Goal: Check status: Check status

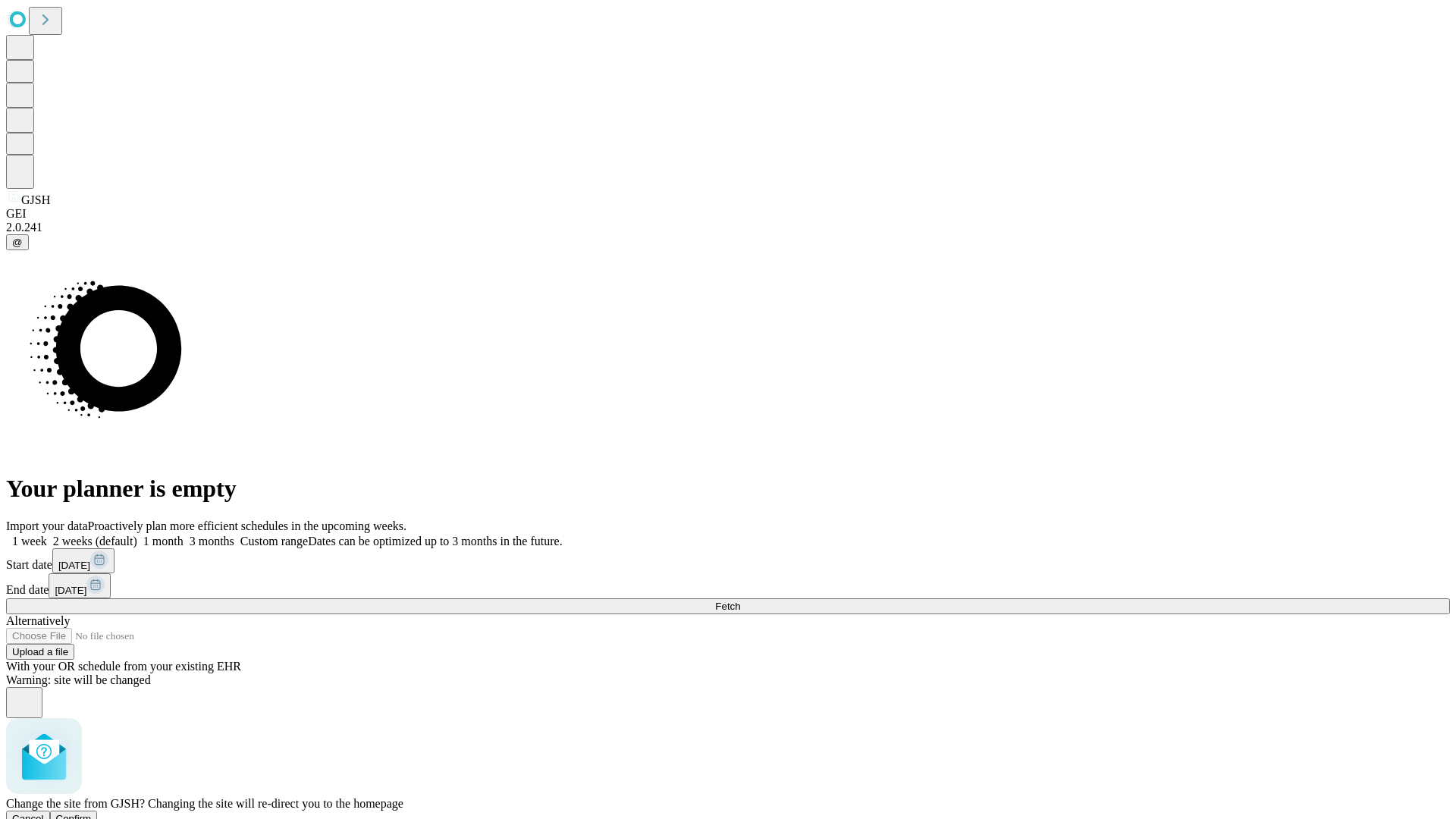
click at [92, 813] on span "Confirm" at bounding box center [73, 819] width 35 height 11
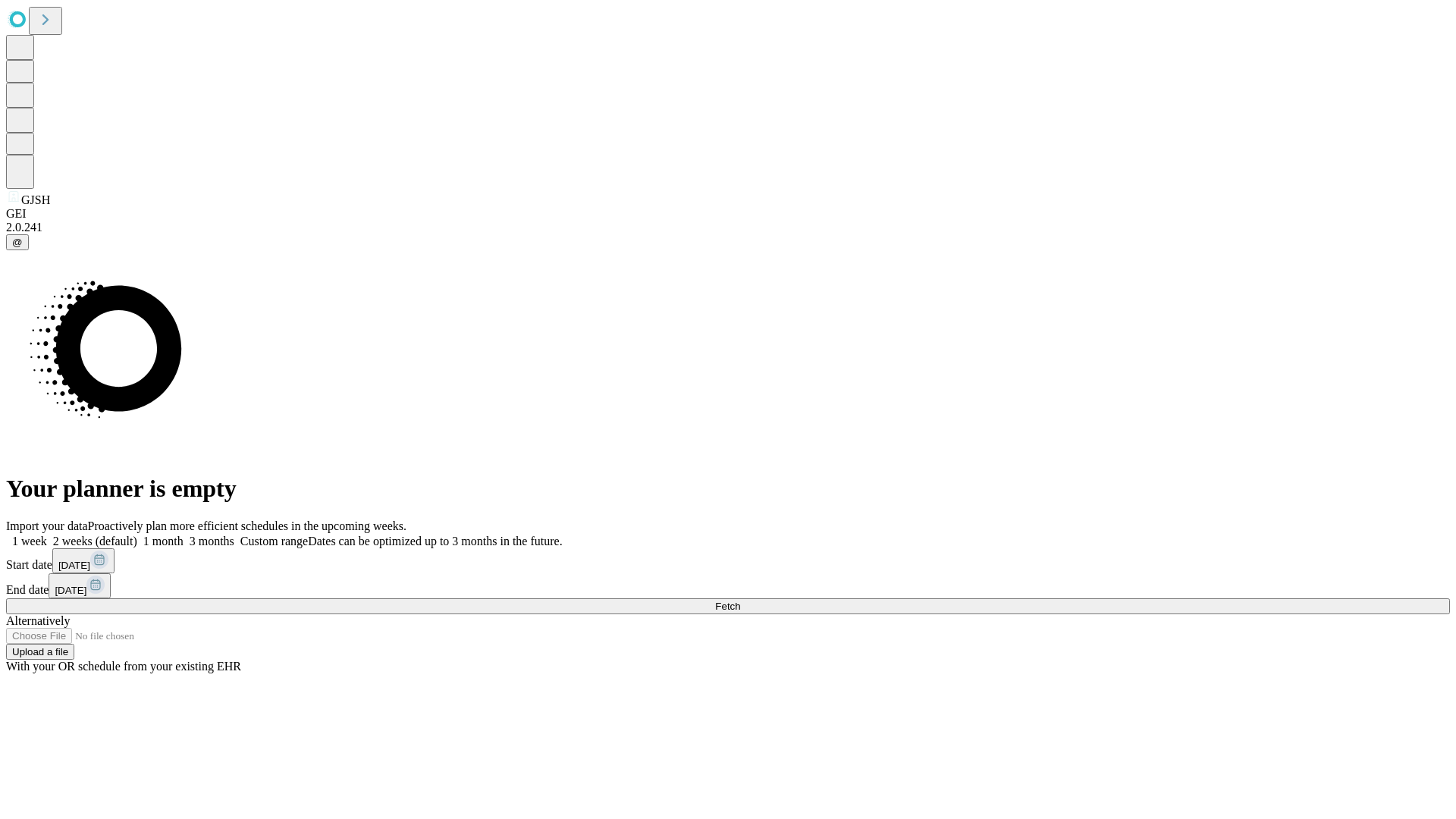
click at [47, 535] on label "1 week" at bounding box center [26, 542] width 41 height 13
click at [740, 601] on span "Fetch" at bounding box center [728, 606] width 25 height 11
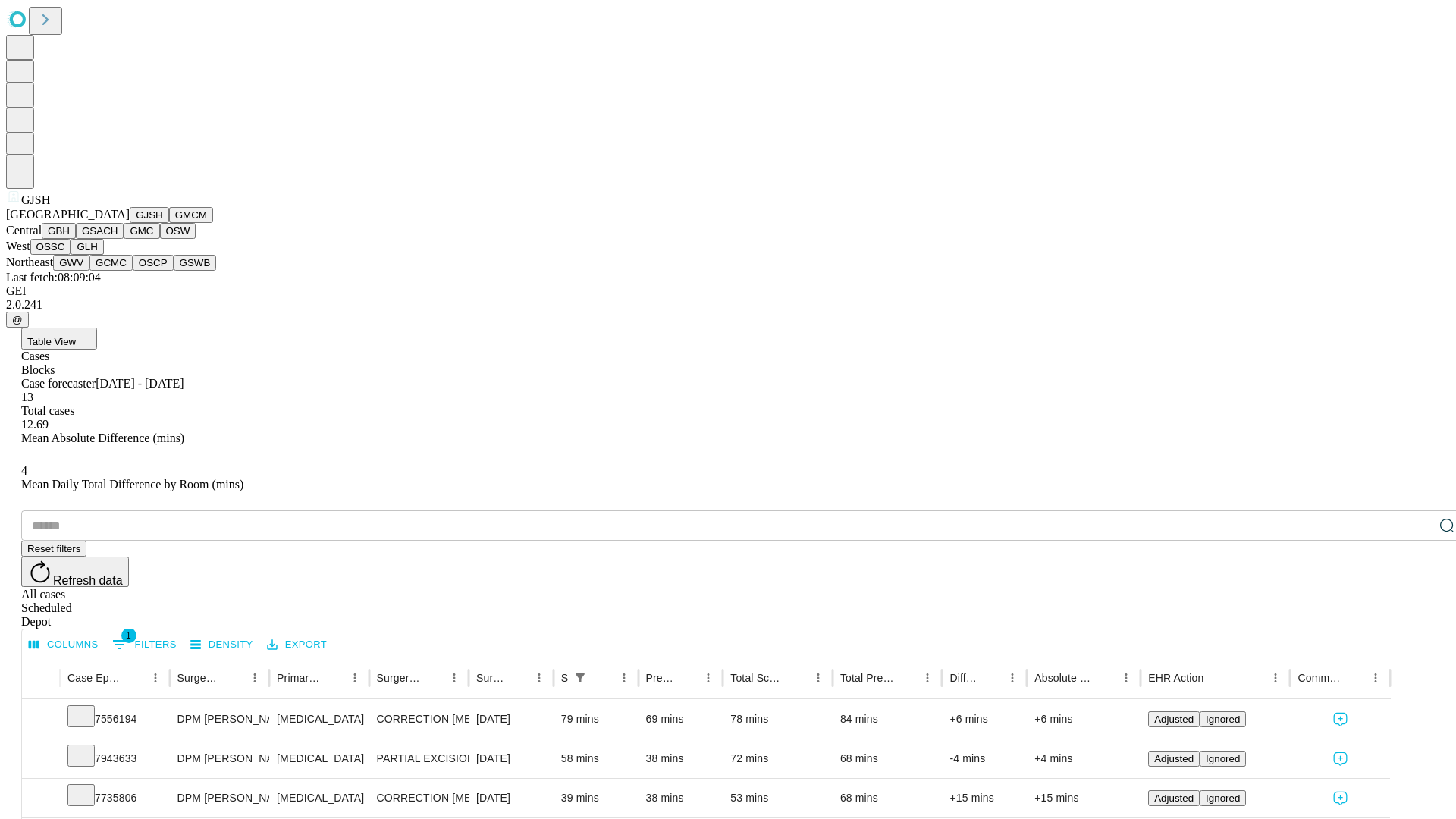
click at [169, 223] on button "GMCM" at bounding box center [191, 215] width 44 height 16
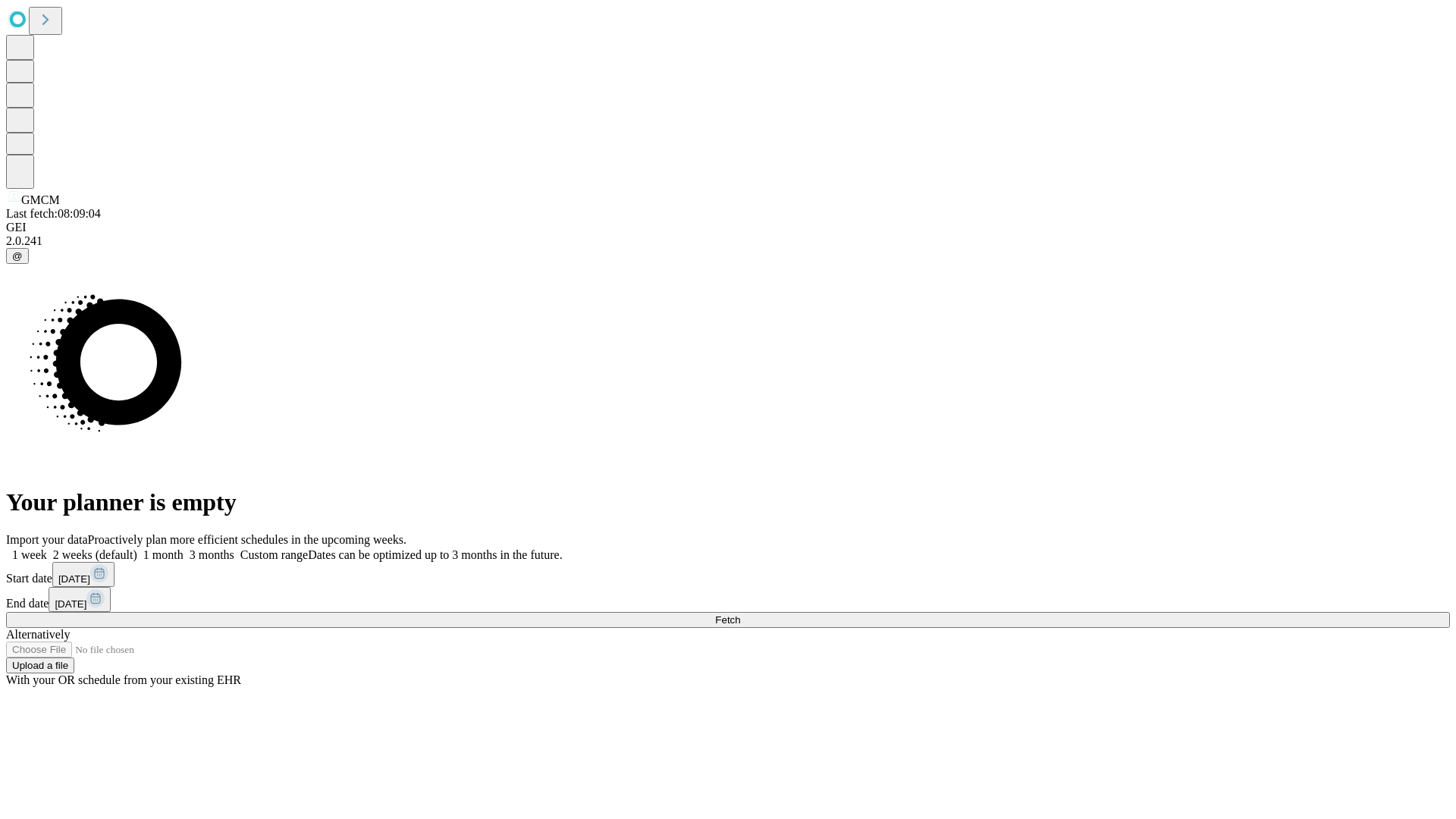
click at [47, 548] on label "1 week" at bounding box center [26, 555] width 41 height 13
click at [740, 614] on span "Fetch" at bounding box center [728, 620] width 25 height 11
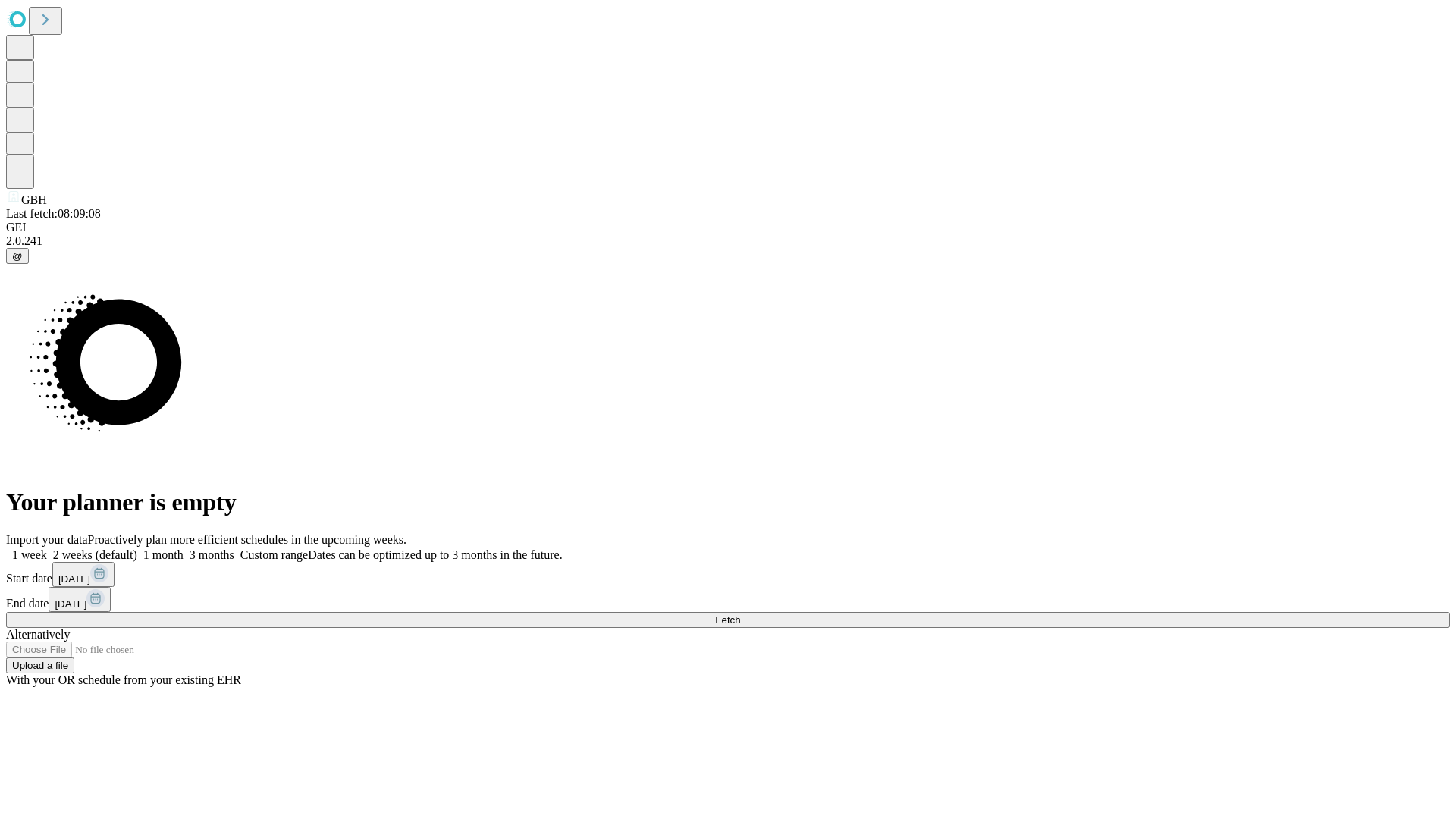
click at [47, 548] on label "1 week" at bounding box center [26, 555] width 41 height 13
click at [740, 614] on span "Fetch" at bounding box center [728, 620] width 25 height 11
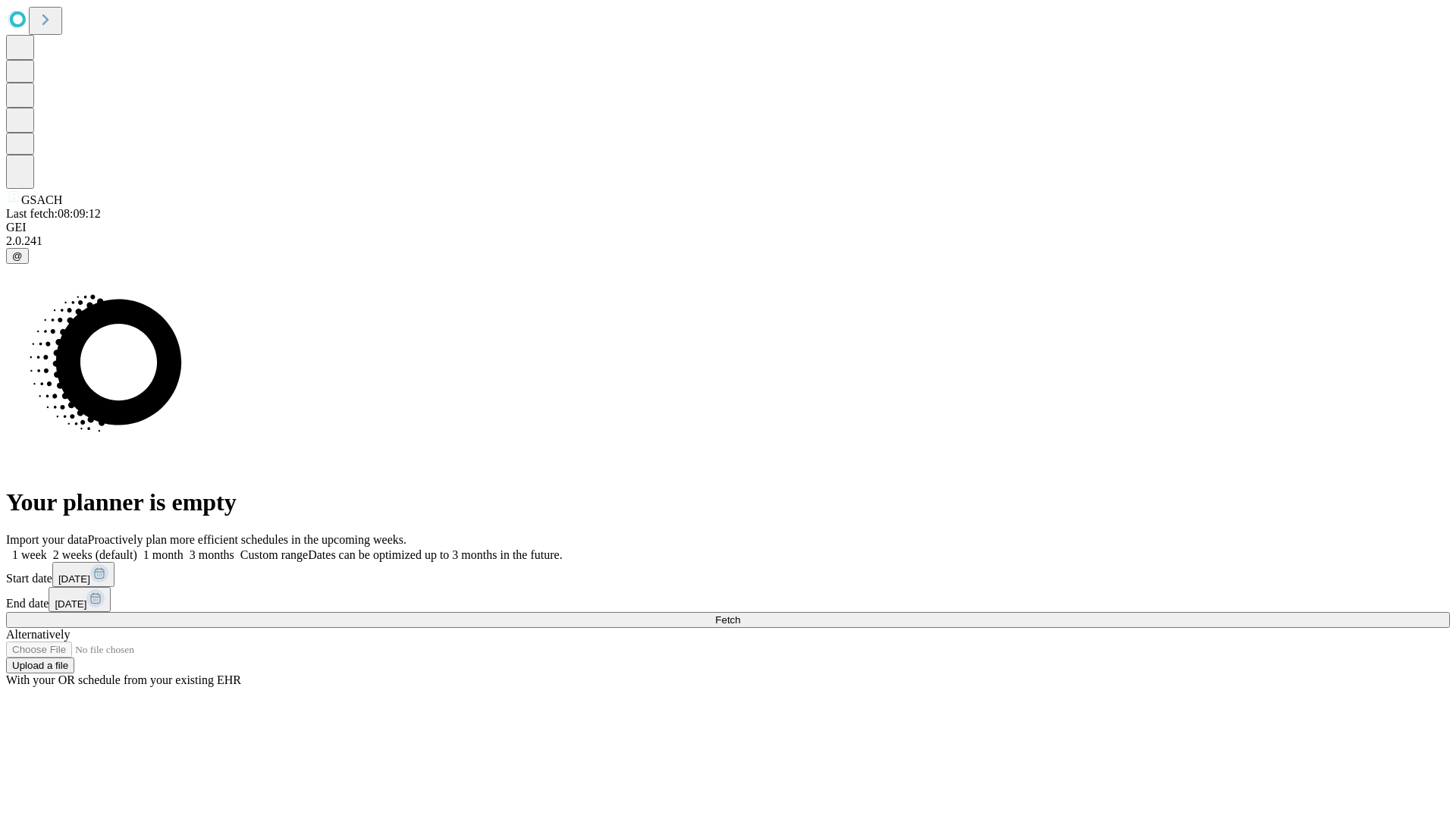
click at [47, 548] on label "1 week" at bounding box center [26, 555] width 41 height 13
click at [740, 614] on span "Fetch" at bounding box center [728, 620] width 25 height 11
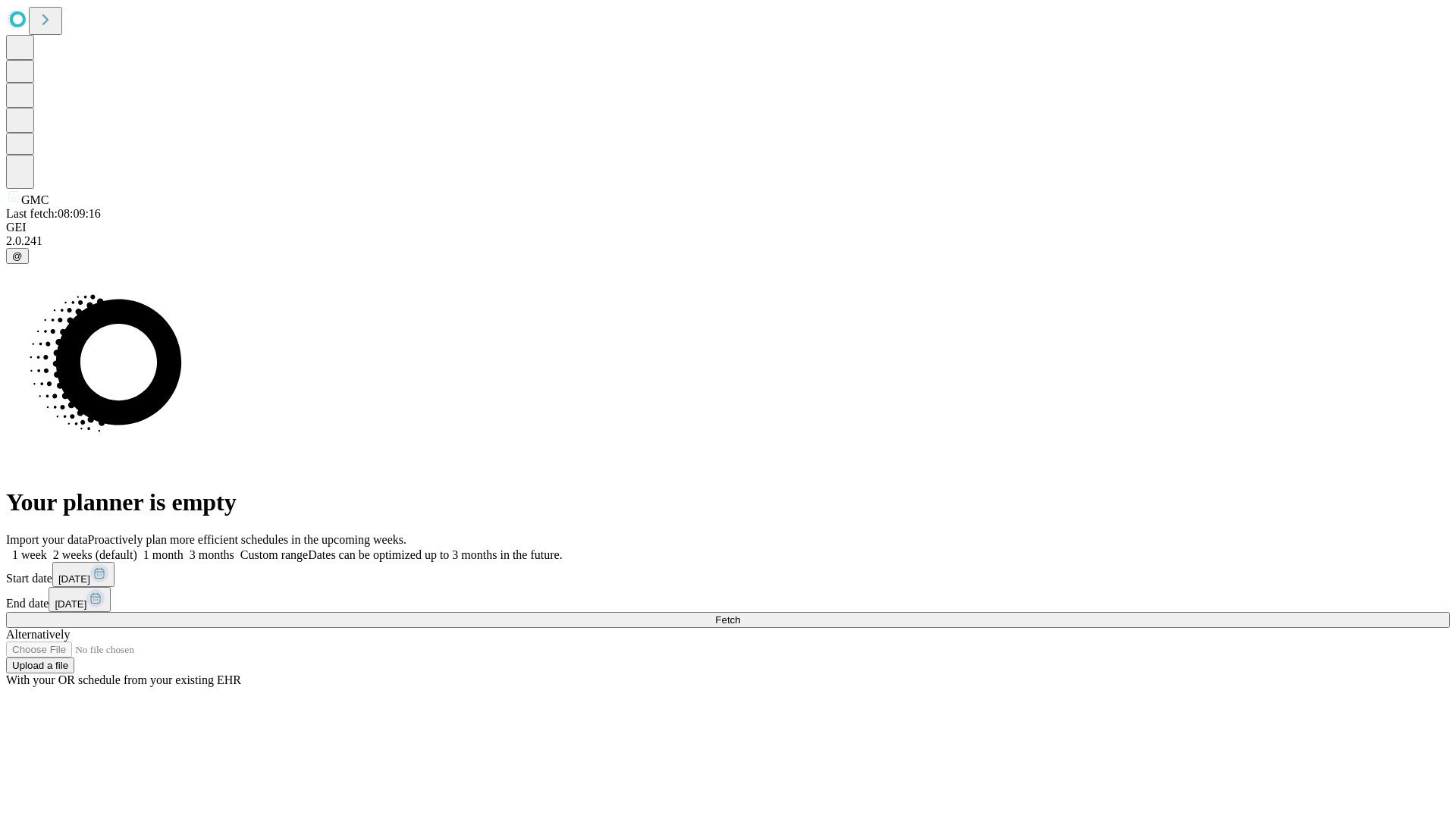
click at [47, 548] on label "1 week" at bounding box center [26, 555] width 41 height 13
click at [740, 614] on span "Fetch" at bounding box center [728, 620] width 25 height 11
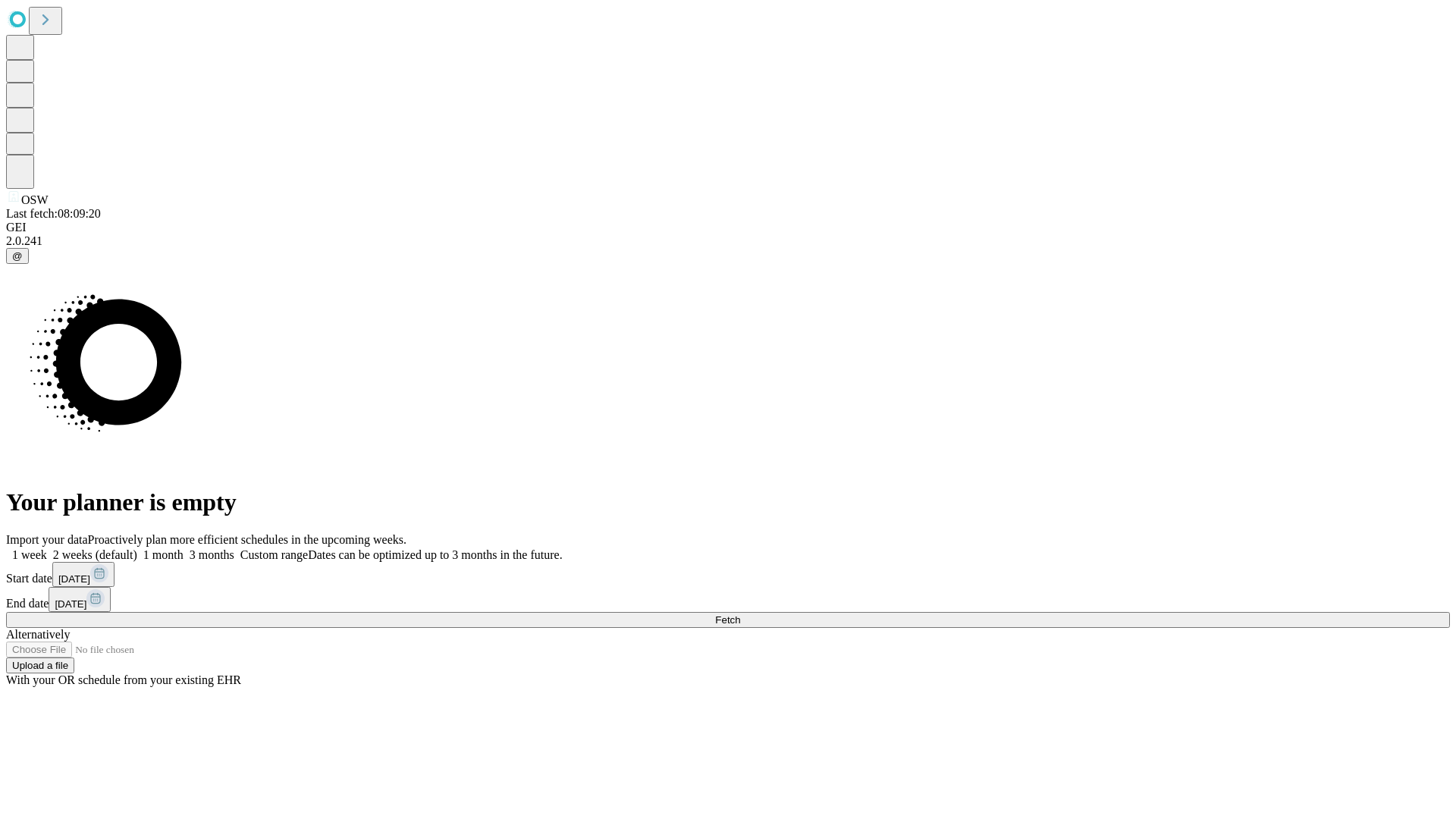
click at [47, 548] on label "1 week" at bounding box center [26, 555] width 41 height 13
click at [740, 614] on span "Fetch" at bounding box center [728, 620] width 25 height 11
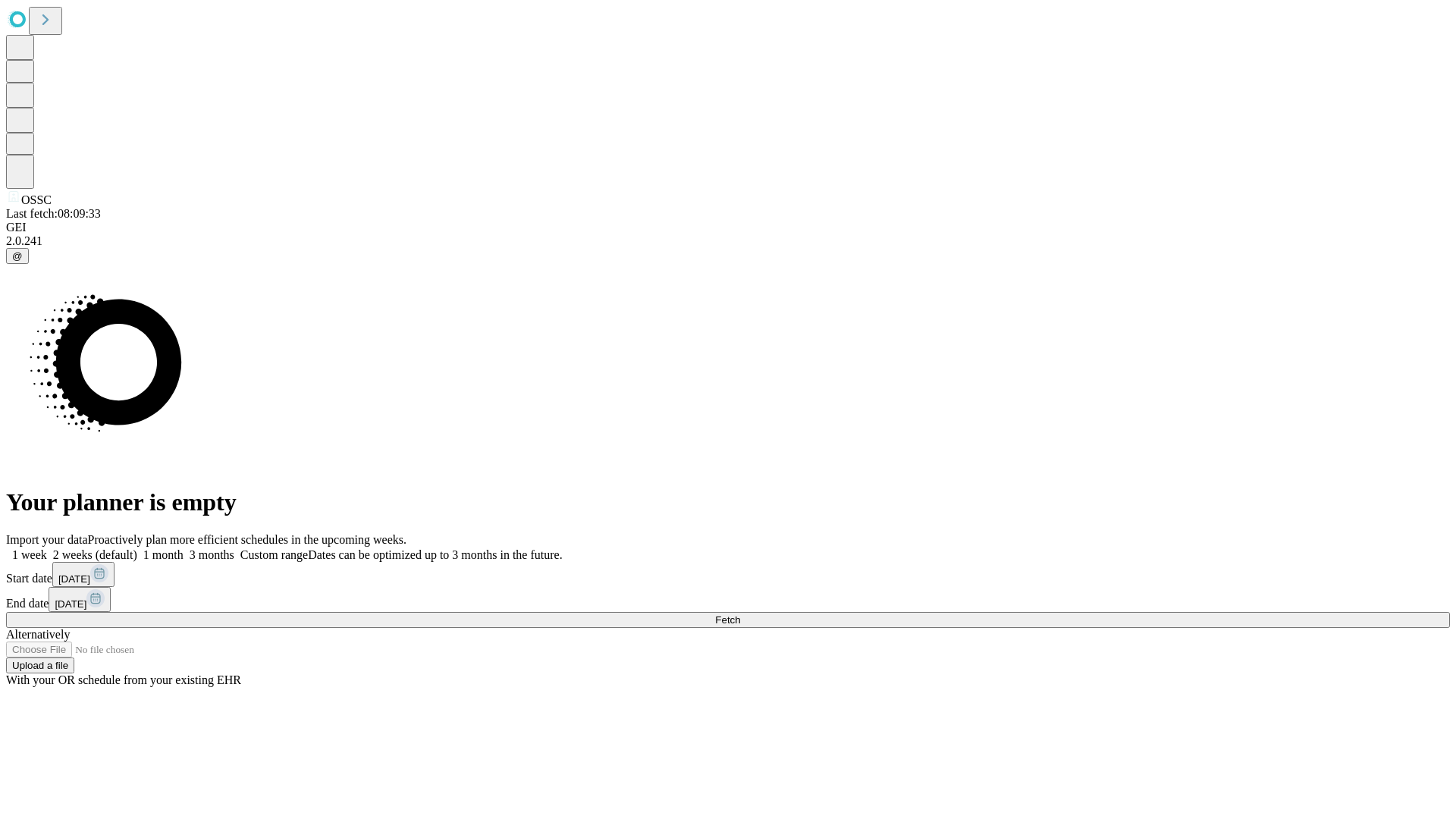
click at [740, 614] on span "Fetch" at bounding box center [728, 620] width 25 height 11
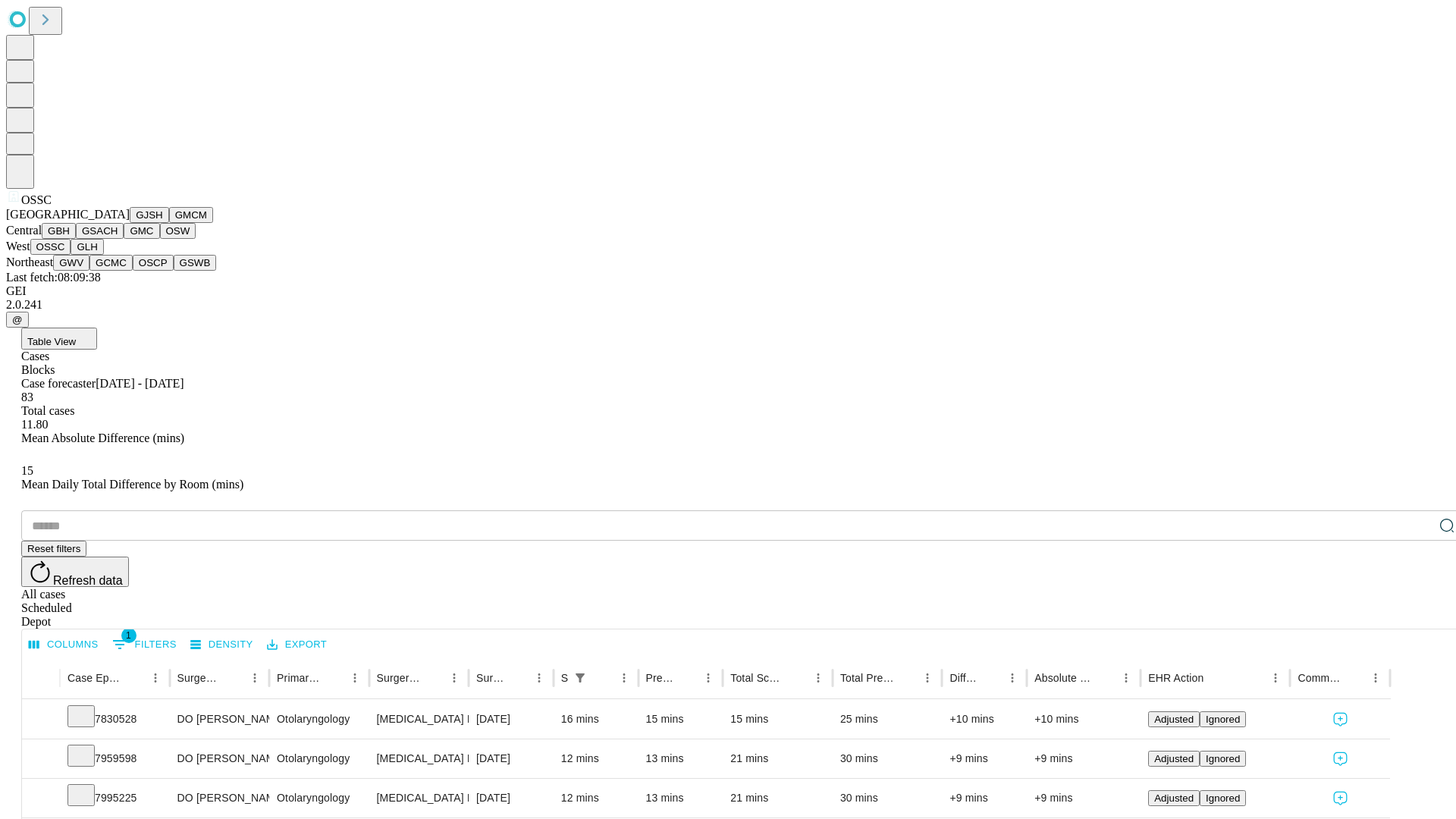
click at [103, 255] on button "GLH" at bounding box center [87, 247] width 32 height 16
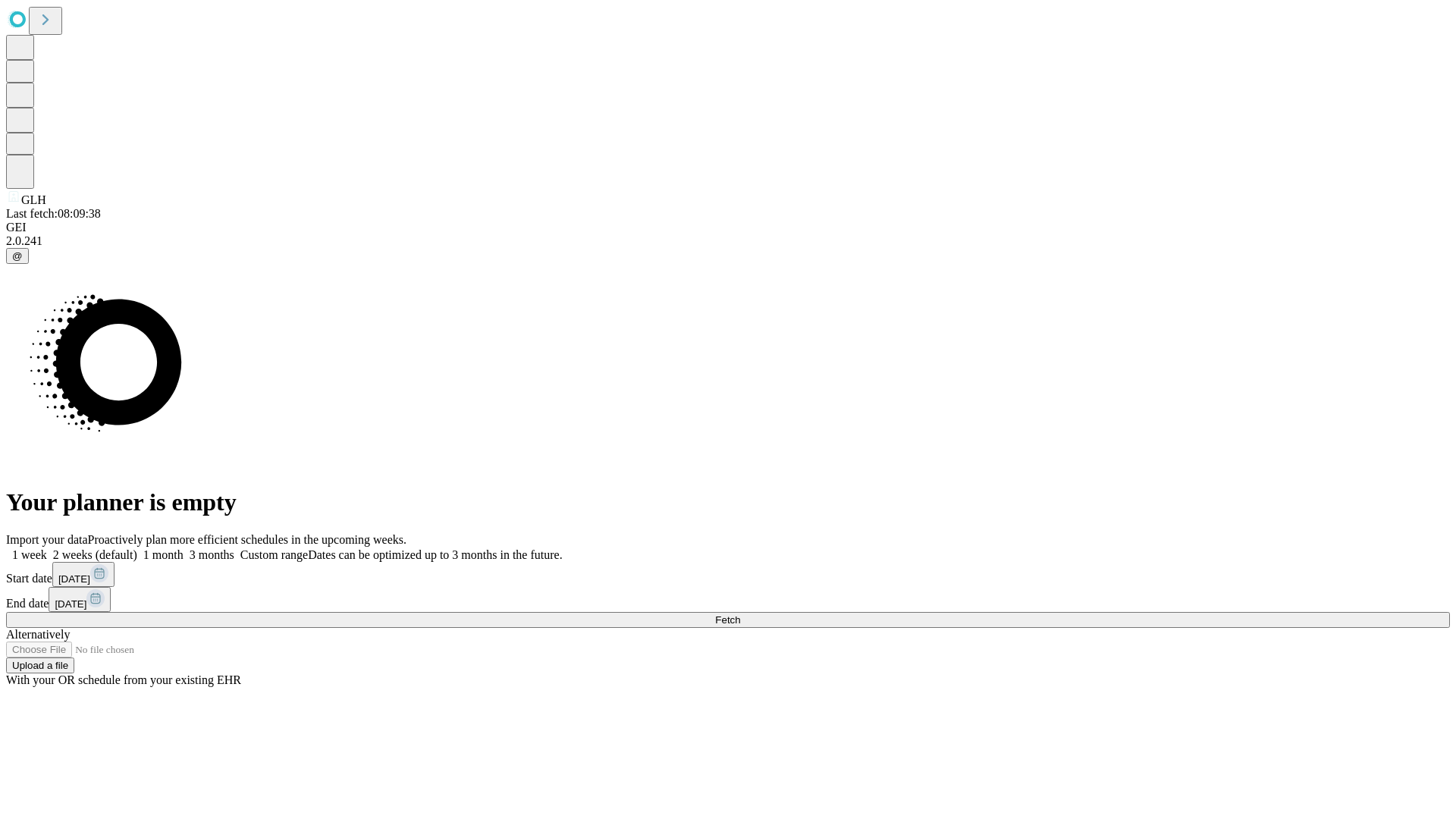
click at [47, 548] on label "1 week" at bounding box center [26, 555] width 41 height 13
click at [740, 614] on span "Fetch" at bounding box center [728, 620] width 25 height 11
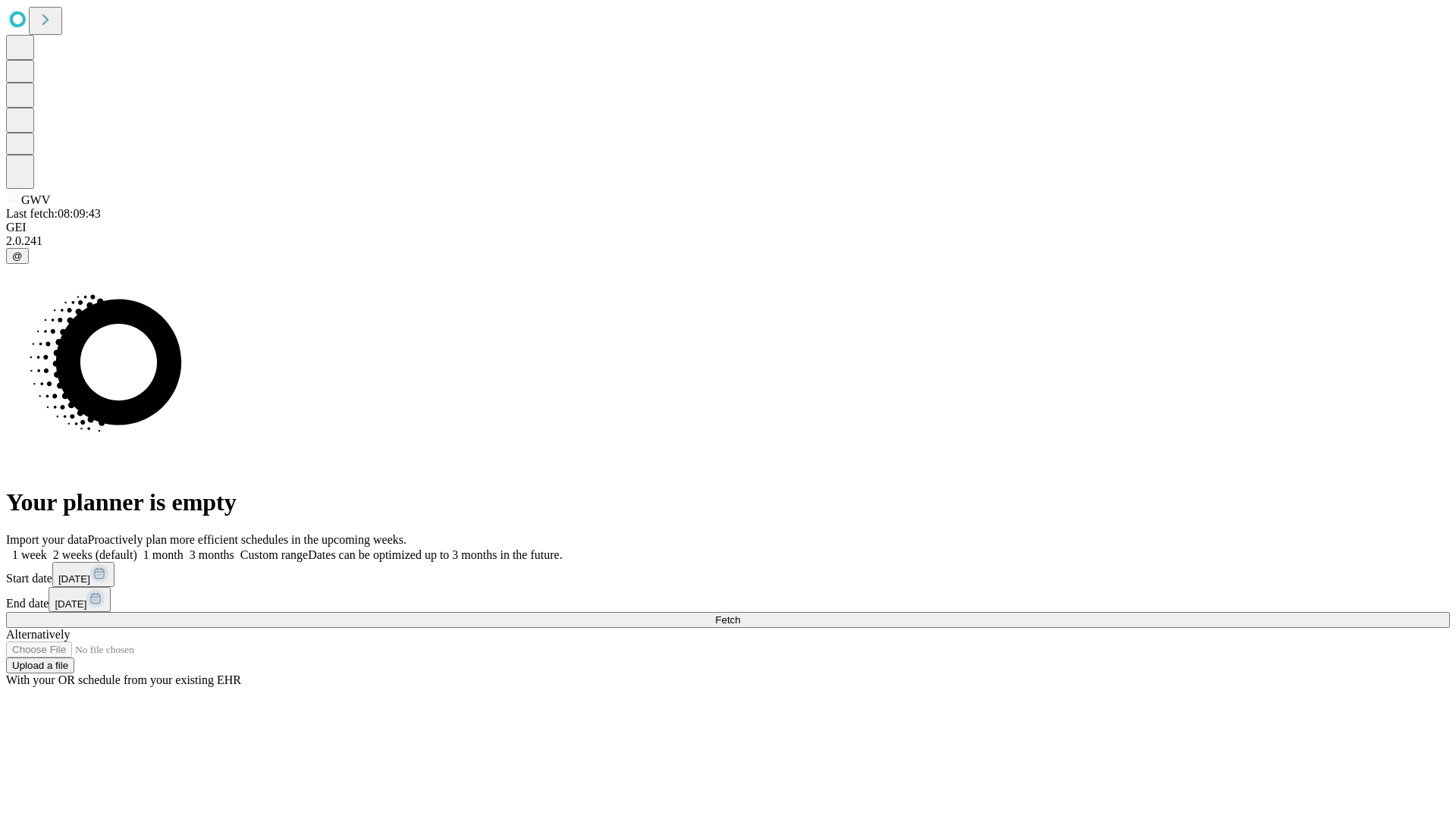
click at [47, 548] on label "1 week" at bounding box center [26, 555] width 41 height 13
click at [740, 614] on span "Fetch" at bounding box center [728, 620] width 25 height 11
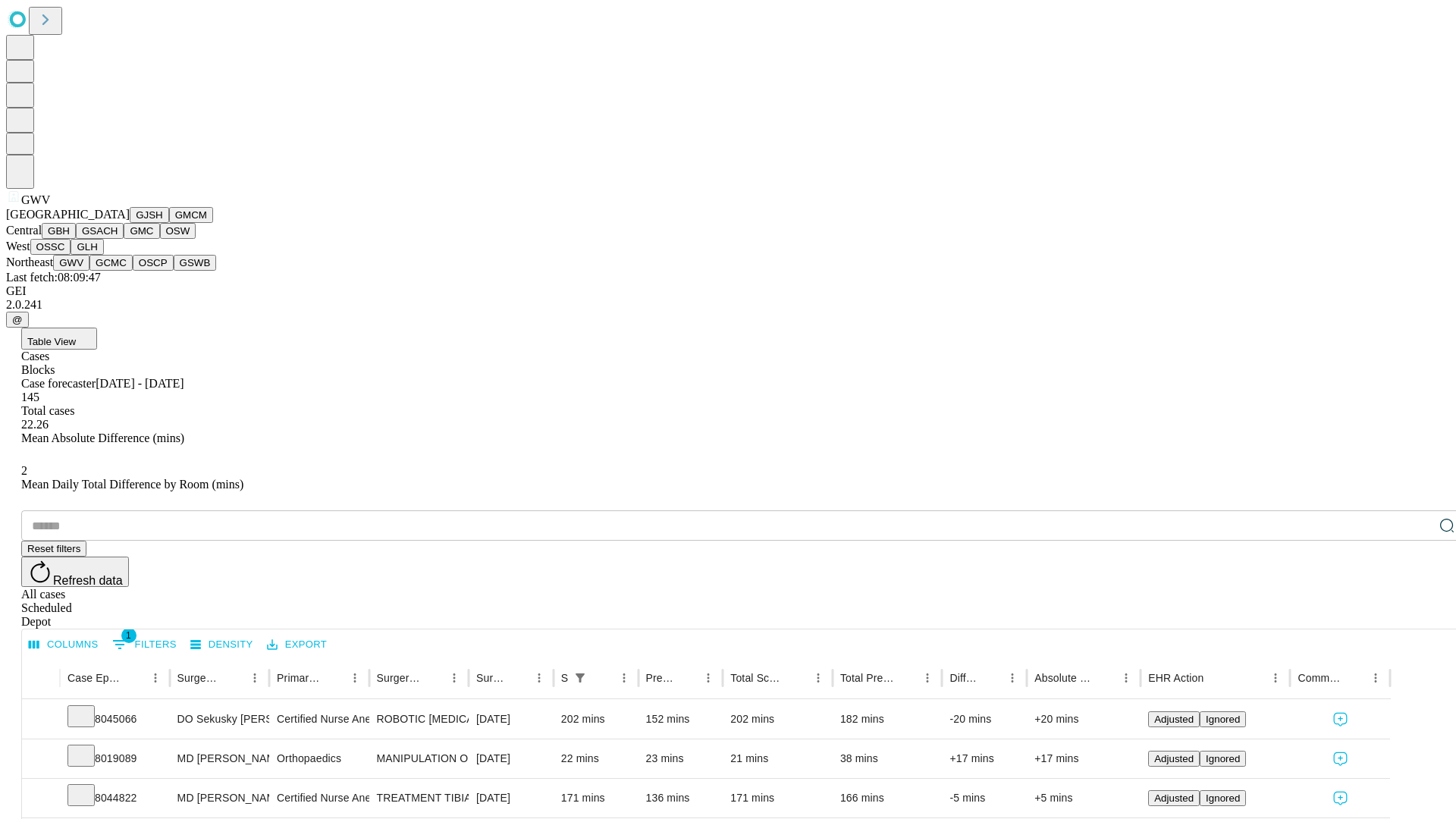
click at [117, 271] on button "GCMC" at bounding box center [111, 262] width 43 height 16
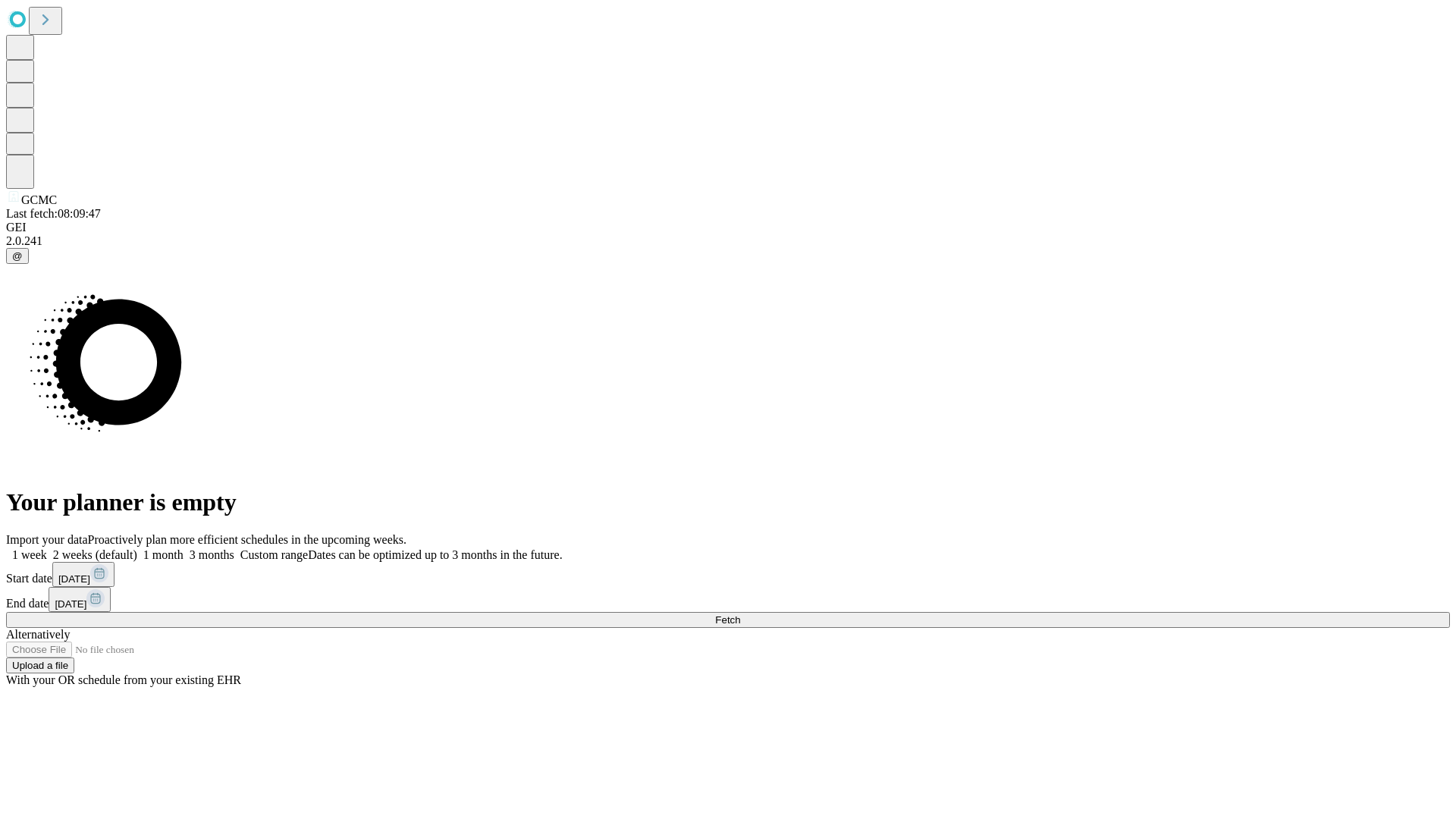
click at [740, 614] on span "Fetch" at bounding box center [728, 620] width 25 height 11
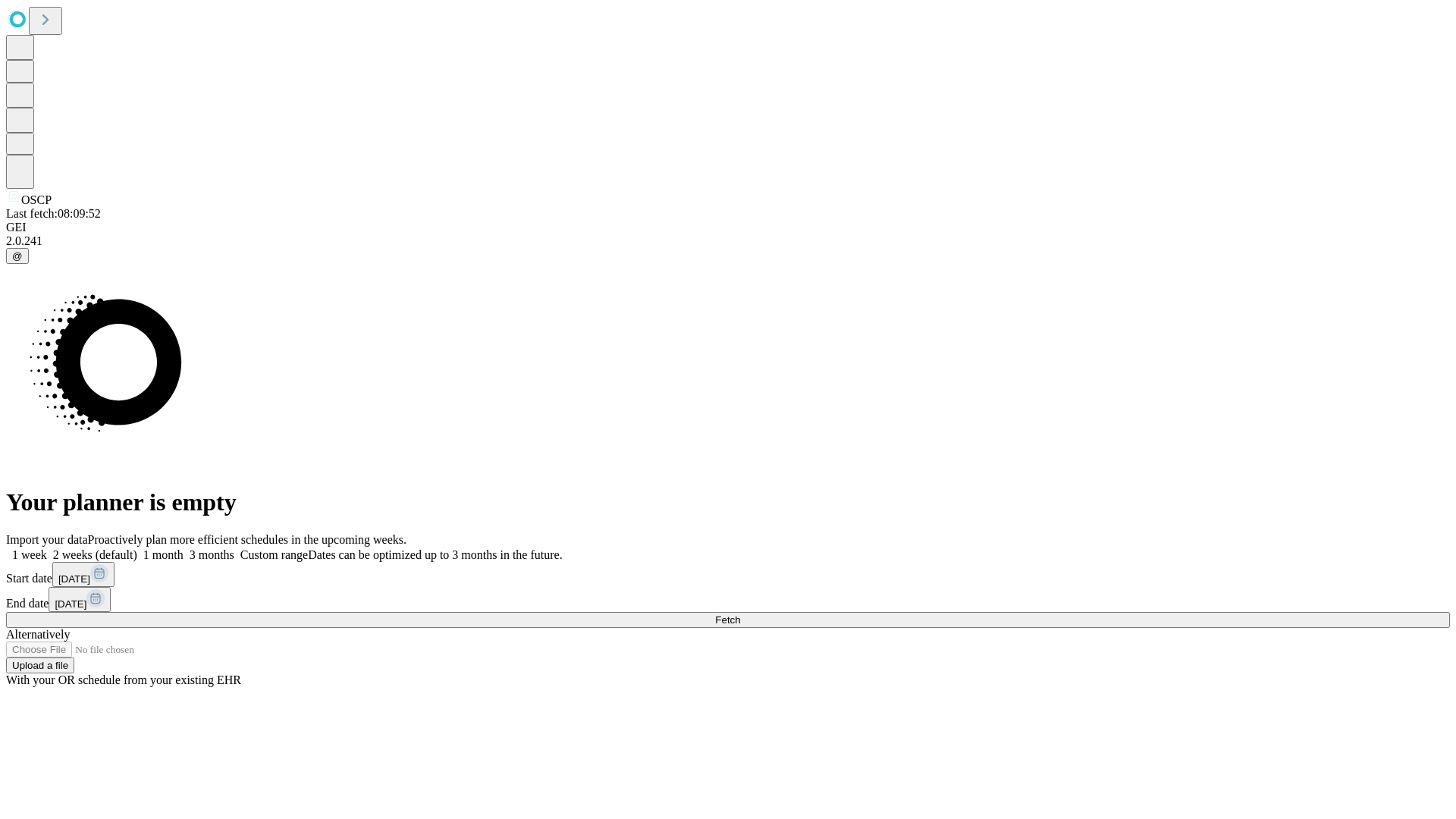
click at [47, 548] on label "1 week" at bounding box center [26, 555] width 41 height 13
click at [740, 614] on span "Fetch" at bounding box center [728, 620] width 25 height 11
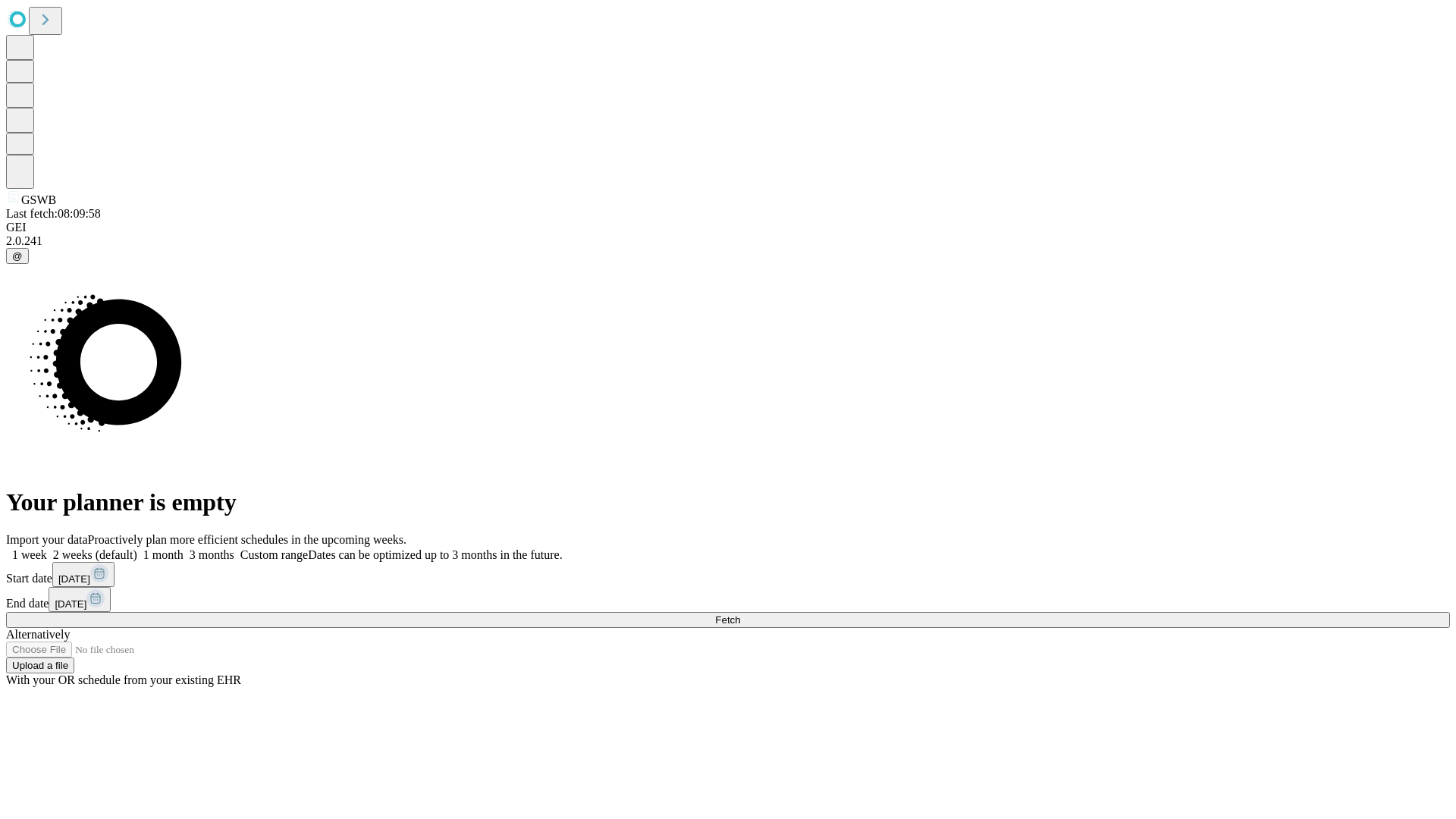
click at [47, 548] on label "1 week" at bounding box center [26, 555] width 41 height 13
click at [740, 614] on span "Fetch" at bounding box center [728, 620] width 25 height 11
